Goal: Task Accomplishment & Management: Use online tool/utility

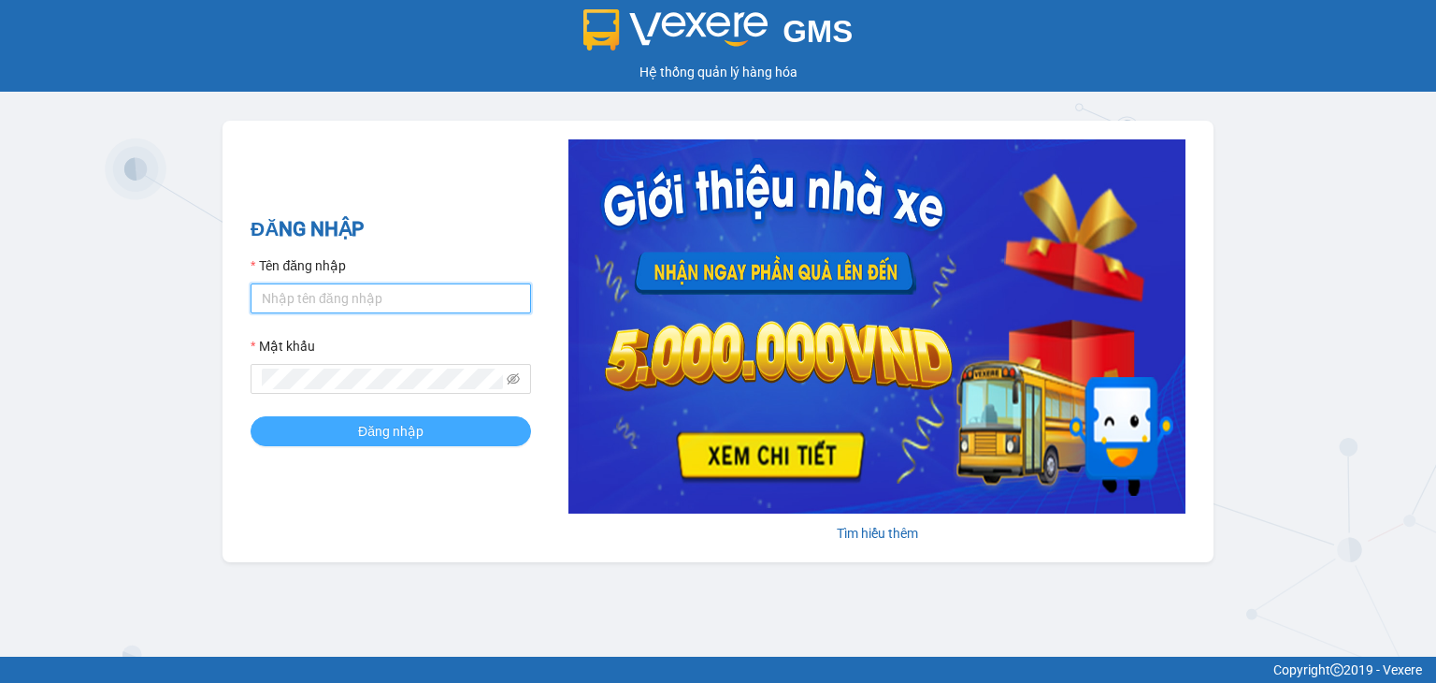
type input "y.thaolan"
click at [369, 432] on span "Đăng nhập" at bounding box center [390, 431] width 65 height 21
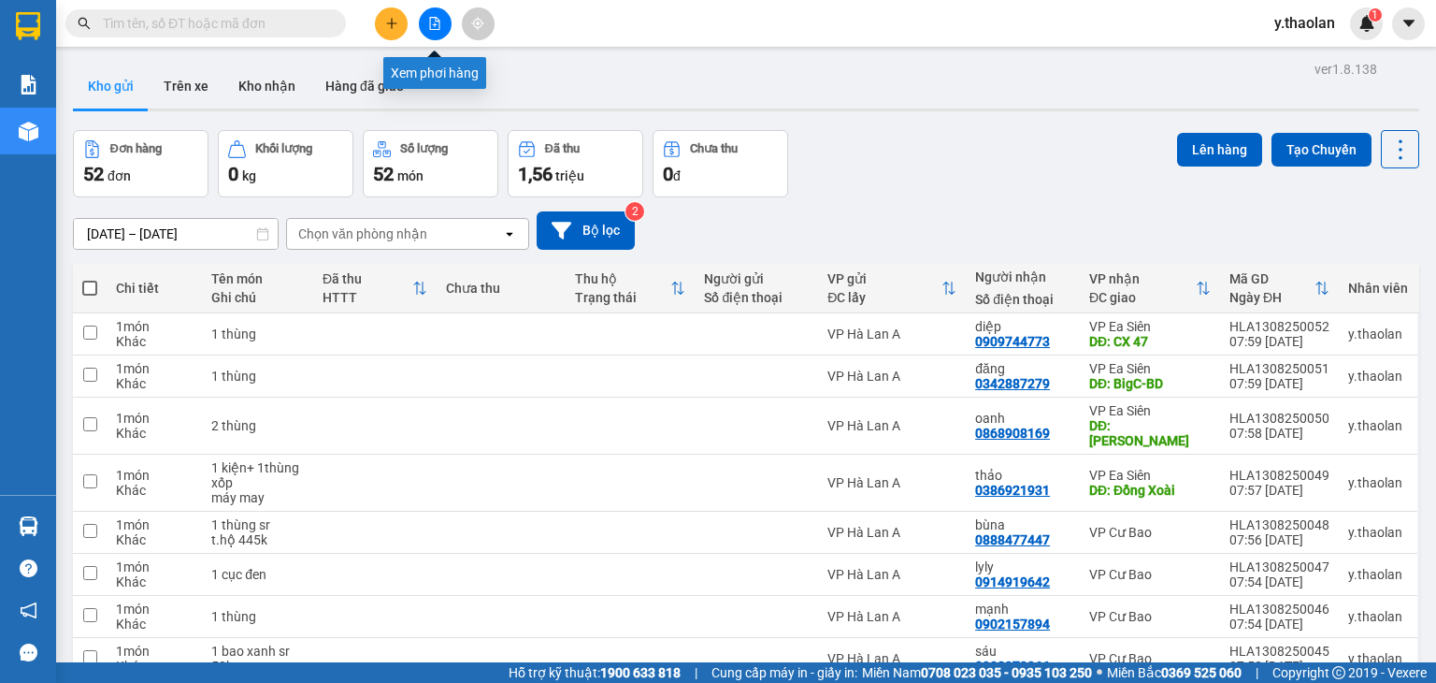
click at [434, 34] on button at bounding box center [435, 23] width 33 height 33
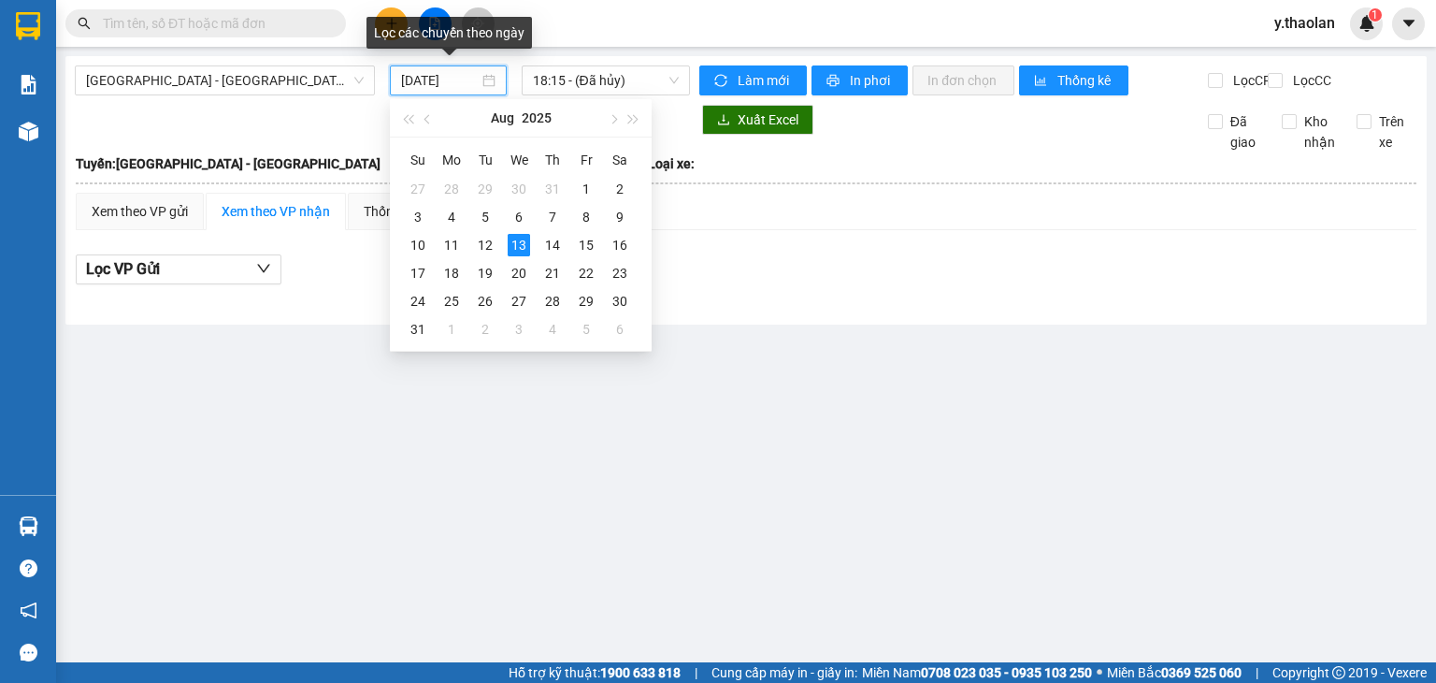
click at [434, 81] on input "13/08/2025" at bounding box center [439, 80] width 77 height 21
click at [486, 241] on div "12" at bounding box center [485, 245] width 22 height 22
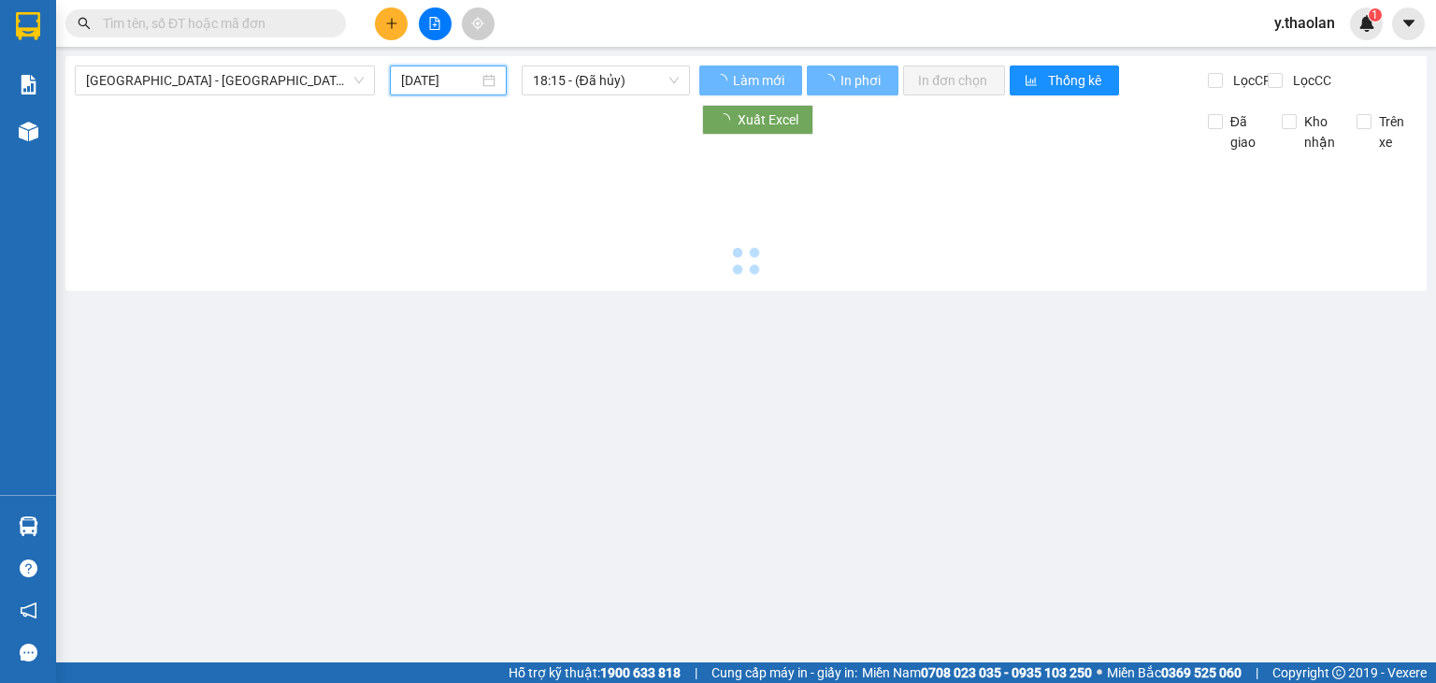
type input "12/08/2025"
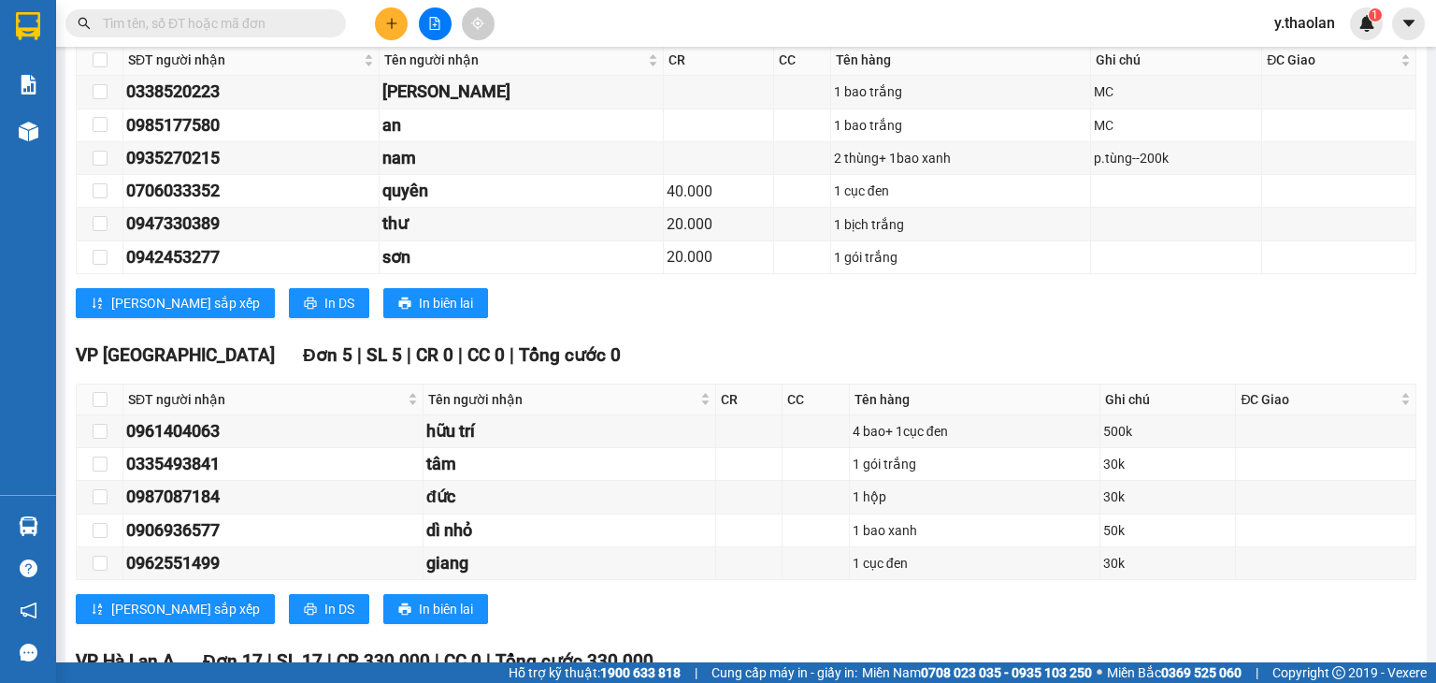
scroll to position [610, 0]
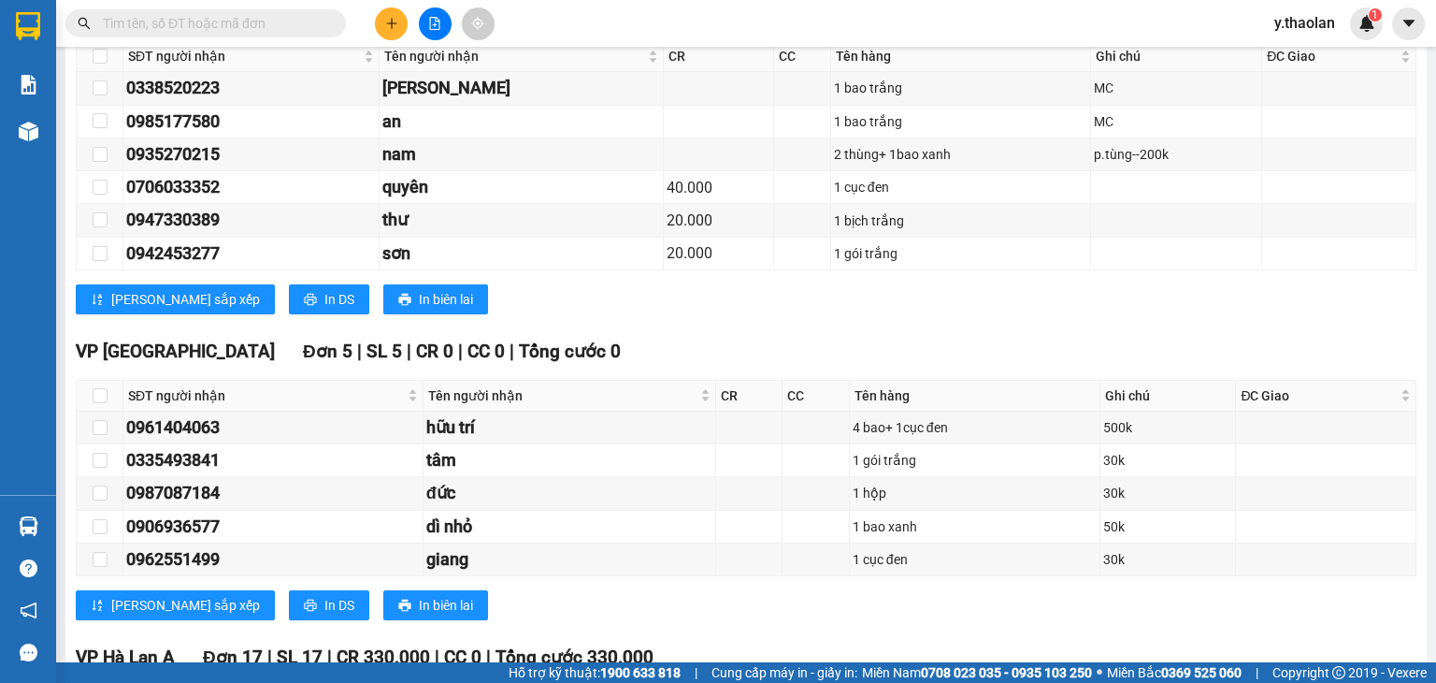
drag, startPoint x: 1421, startPoint y: 322, endPoint x: 1426, endPoint y: 332, distance: 11.7
click at [1426, 332] on main "Sài Gòn - Đắk Lắk 12/08/2025 18:15 - 51B-031.23 Làm mới In phơi In đơn chọn Thố…" at bounding box center [718, 331] width 1436 height 662
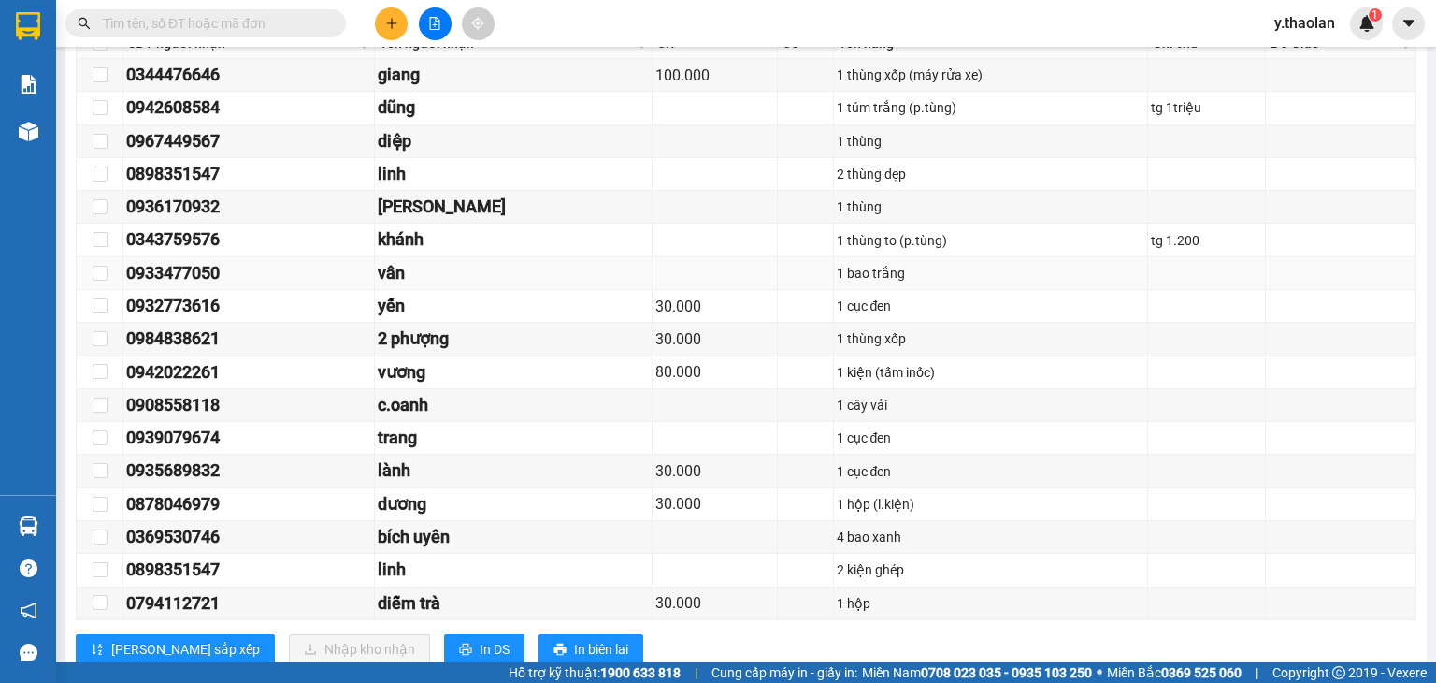
scroll to position [1316, 0]
